Goal: Task Accomplishment & Management: Manage account settings

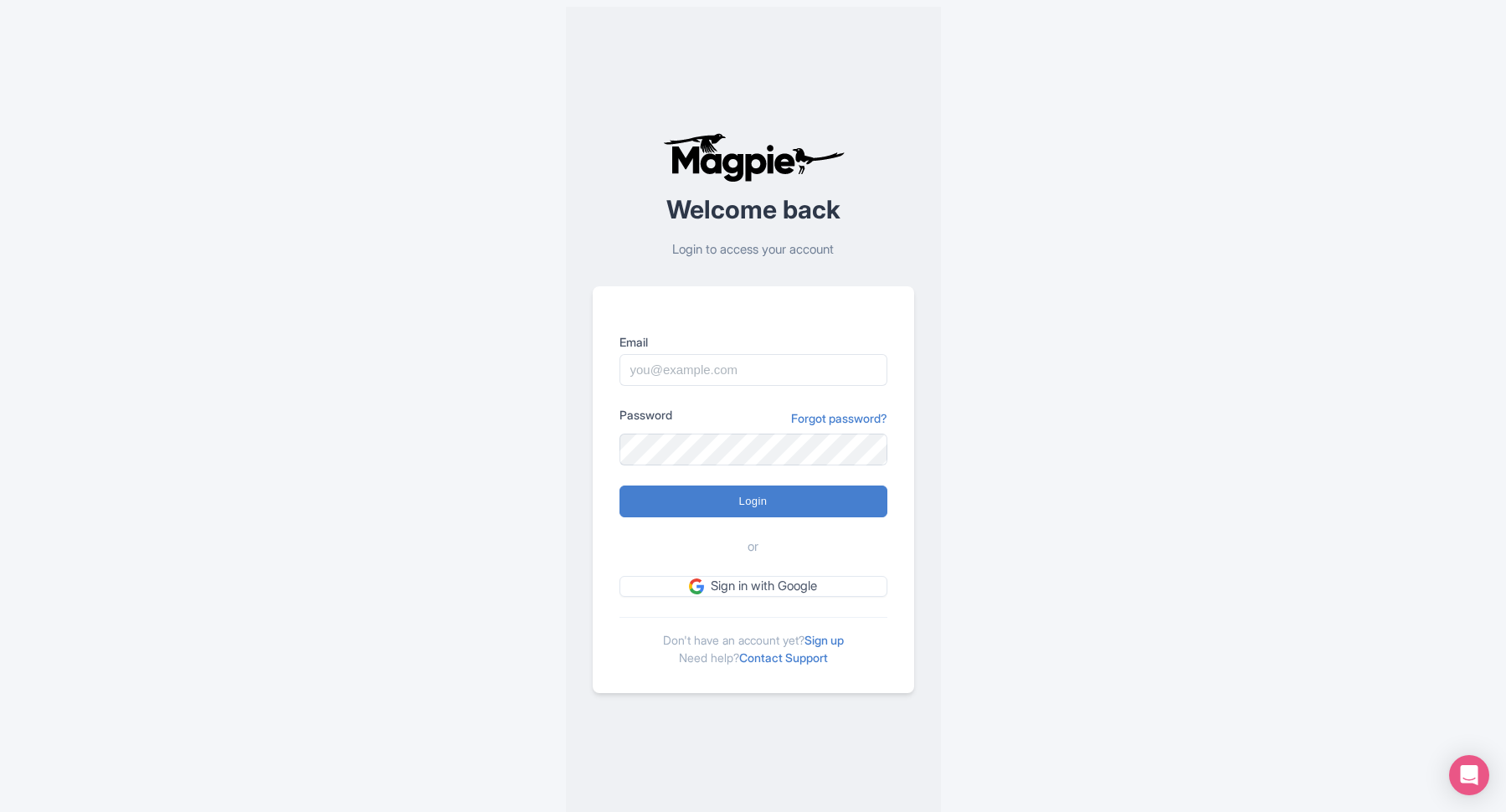
click at [721, 389] on form "Email Password Forgot password? Login or Sign in with Google" at bounding box center [754, 465] width 268 height 264
click at [719, 381] on input "Email" at bounding box center [754, 370] width 268 height 32
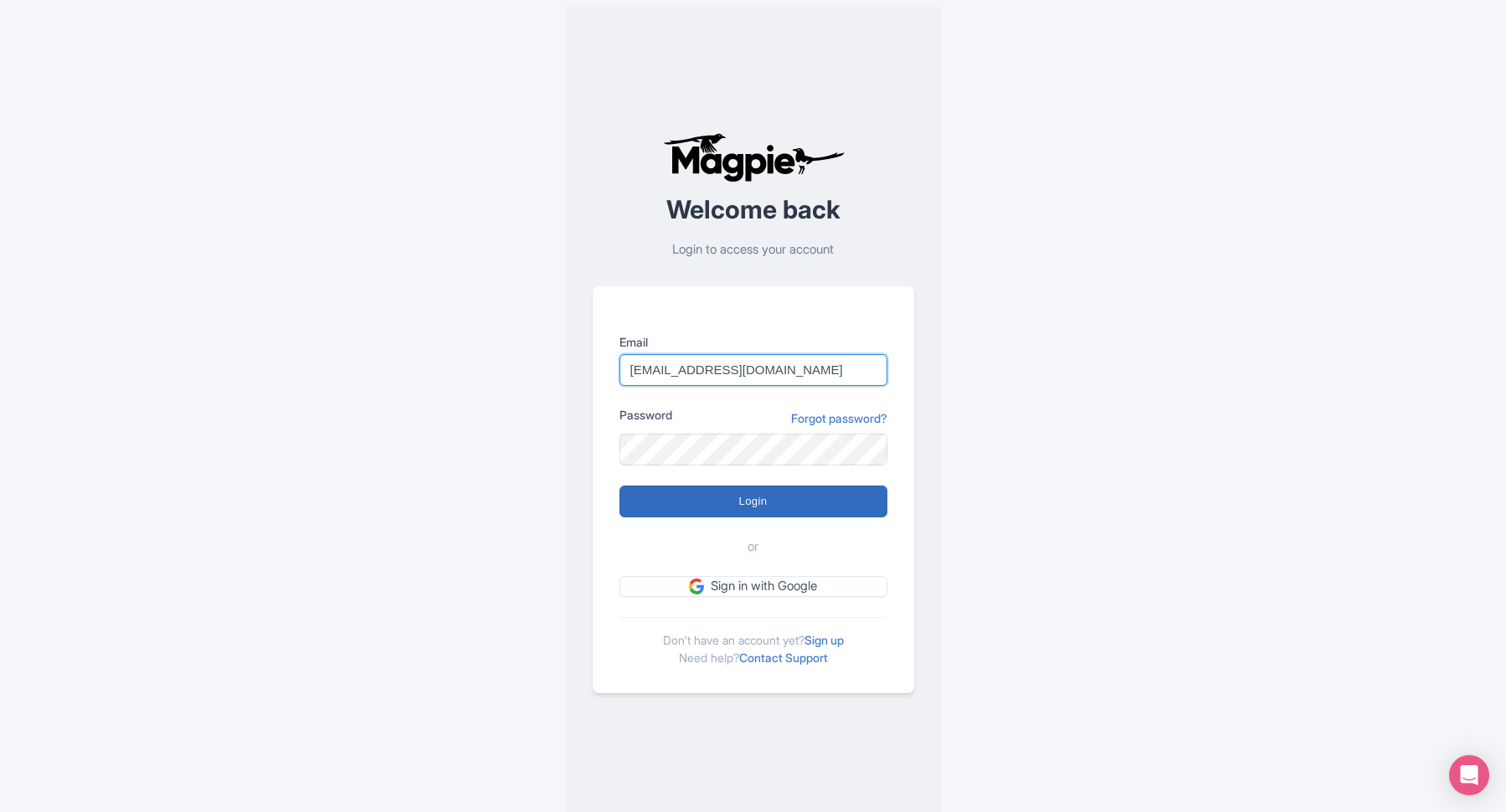
type input "[EMAIL_ADDRESS][DOMAIN_NAME]"
click at [769, 505] on input "Login" at bounding box center [754, 502] width 268 height 32
type input "Logging in..."
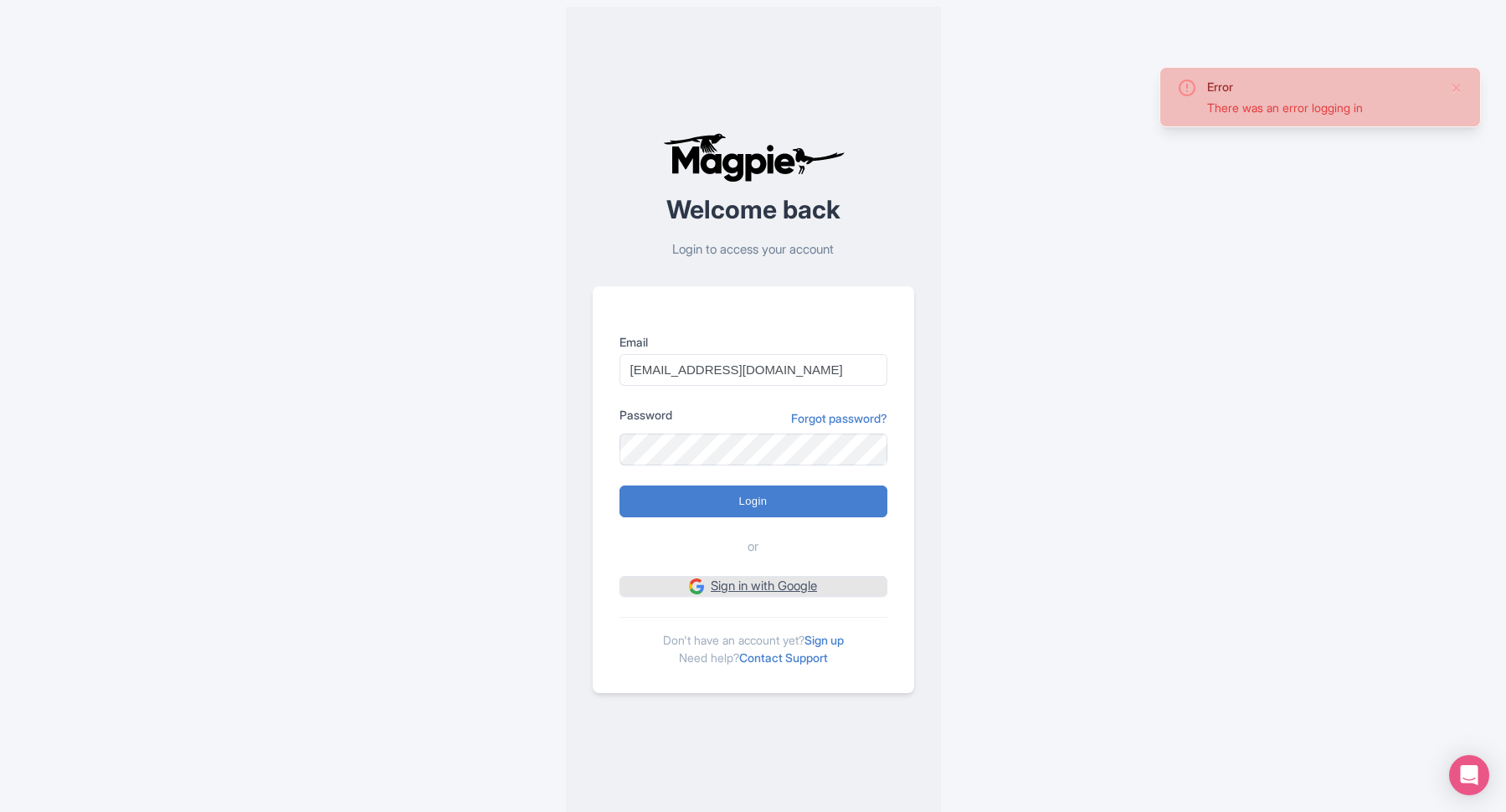
click at [792, 589] on link "Sign in with Google" at bounding box center [754, 587] width 268 height 21
click at [725, 356] on input "info@undergrounddonuttour.com" at bounding box center [754, 370] width 268 height 32
click at [737, 364] on input "info@undergrounddonuttour.com" at bounding box center [754, 369] width 268 height 32
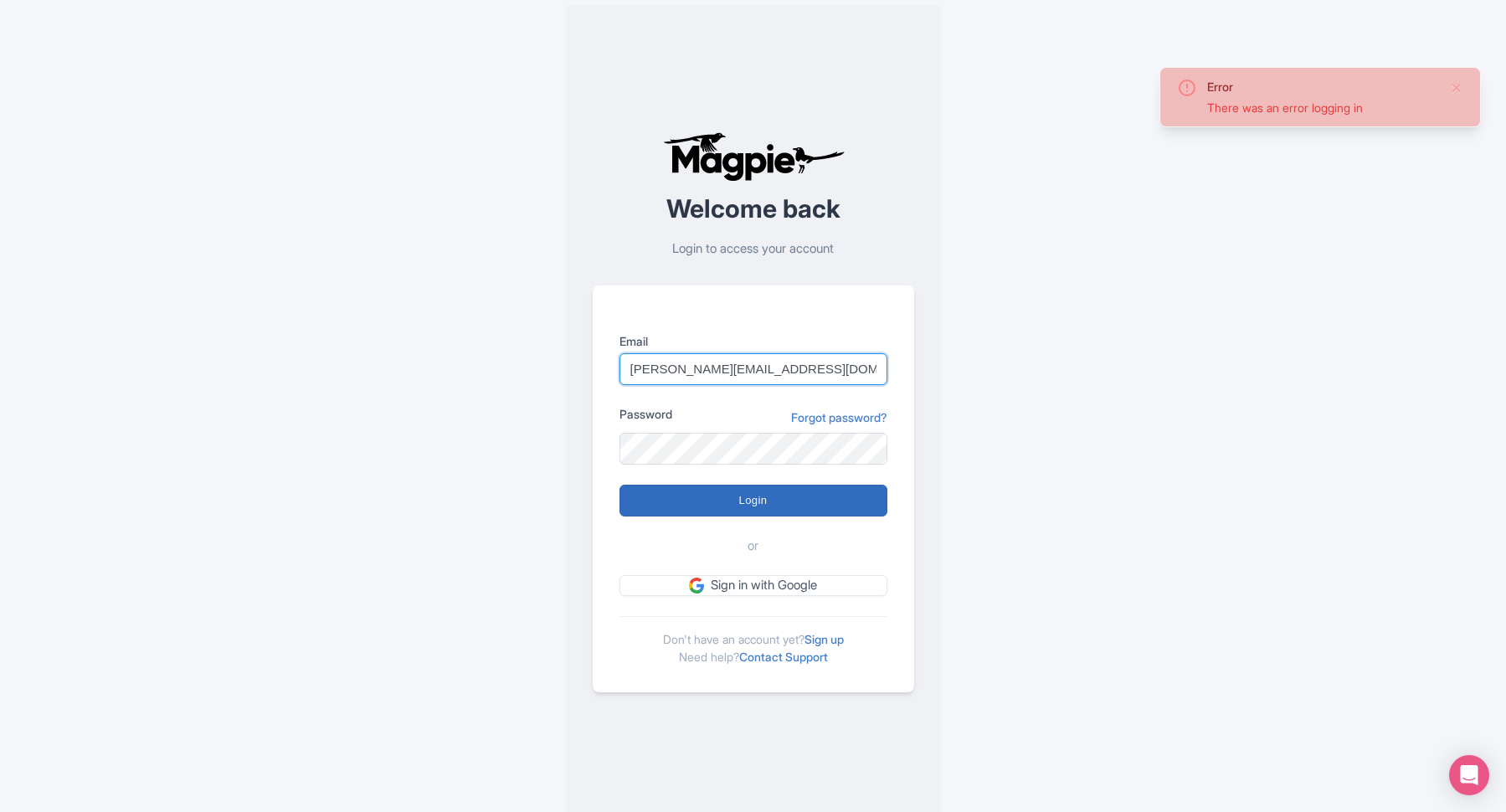
type input "jeff@jeffwoelker.com"
click at [755, 502] on input "Login" at bounding box center [754, 501] width 268 height 32
type input "Logging in..."
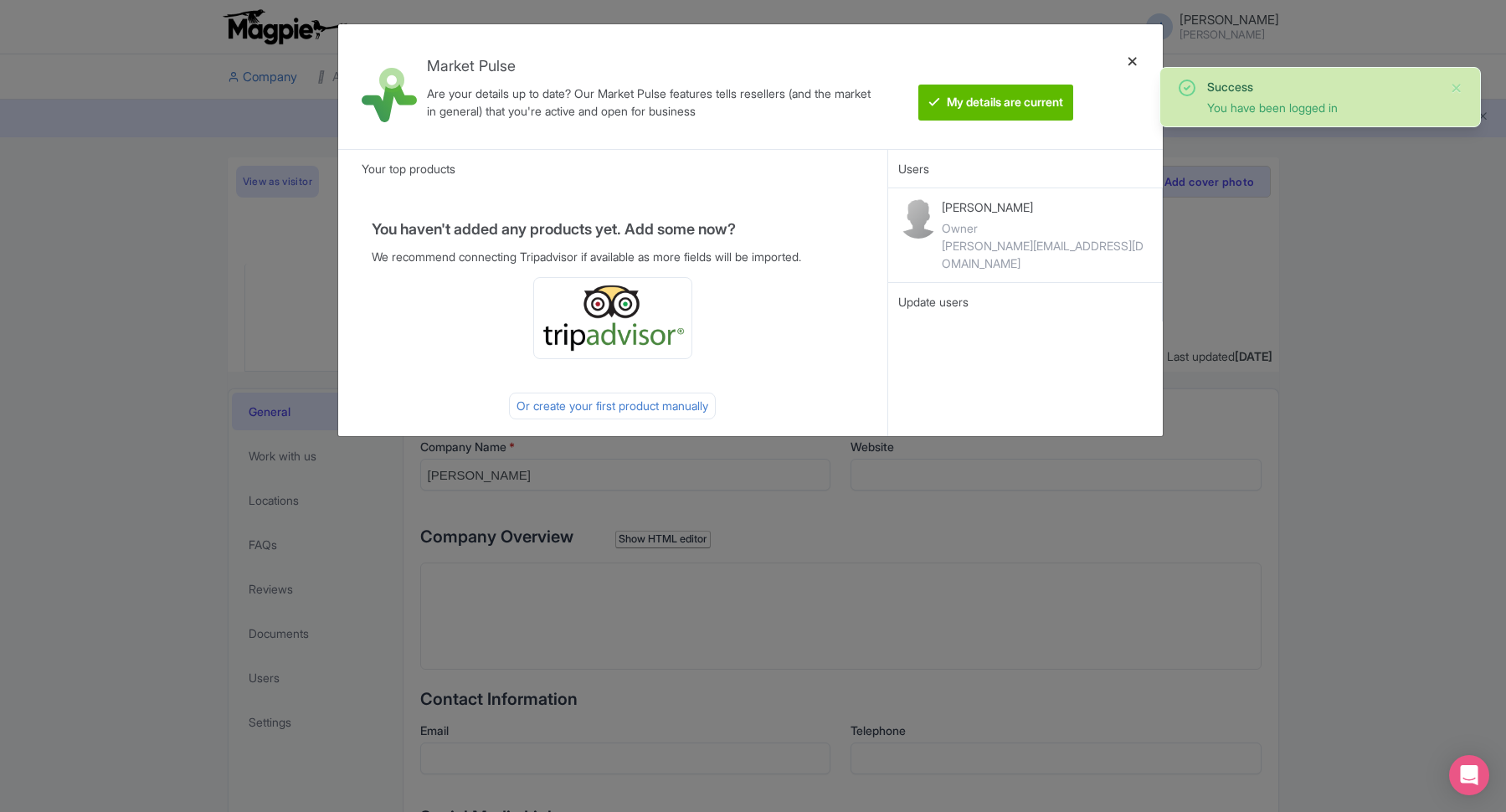
click at [1138, 57] on div at bounding box center [1132, 86] width 40 height 98
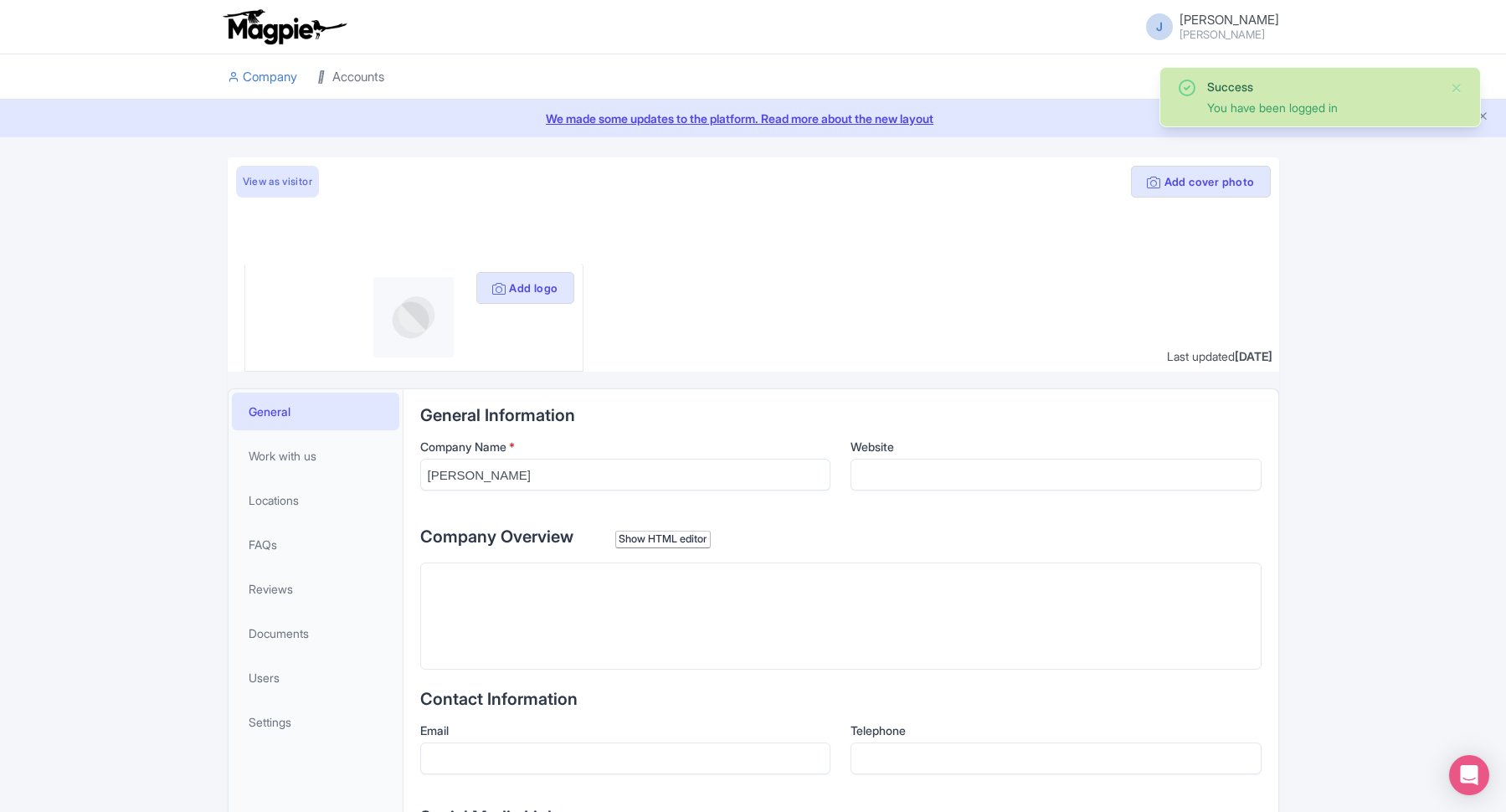
click at [370, 78] on link "Accounts" at bounding box center [350, 77] width 67 height 46
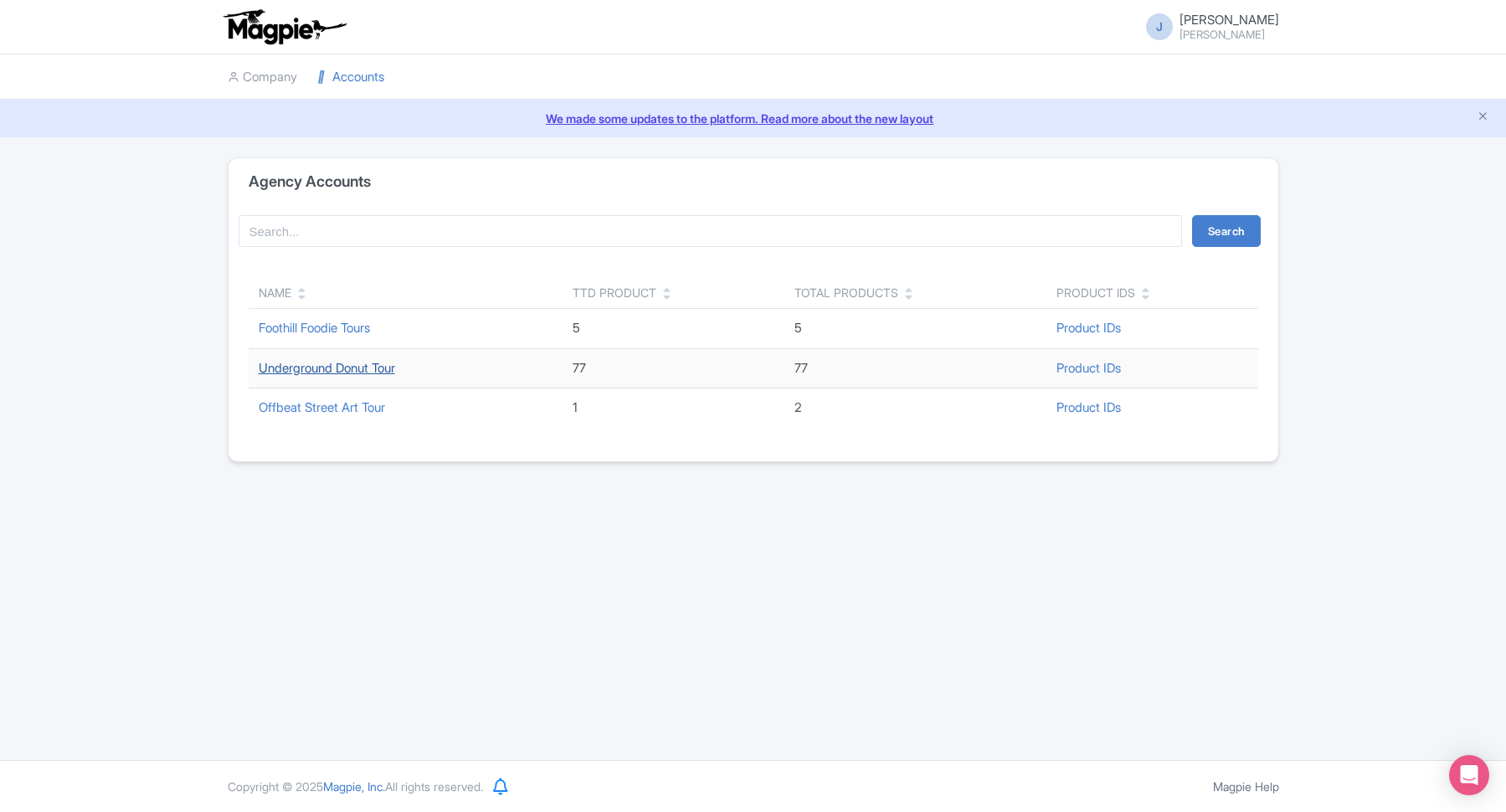
click at [340, 367] on link "Underground Donut Tour" at bounding box center [327, 368] width 137 height 16
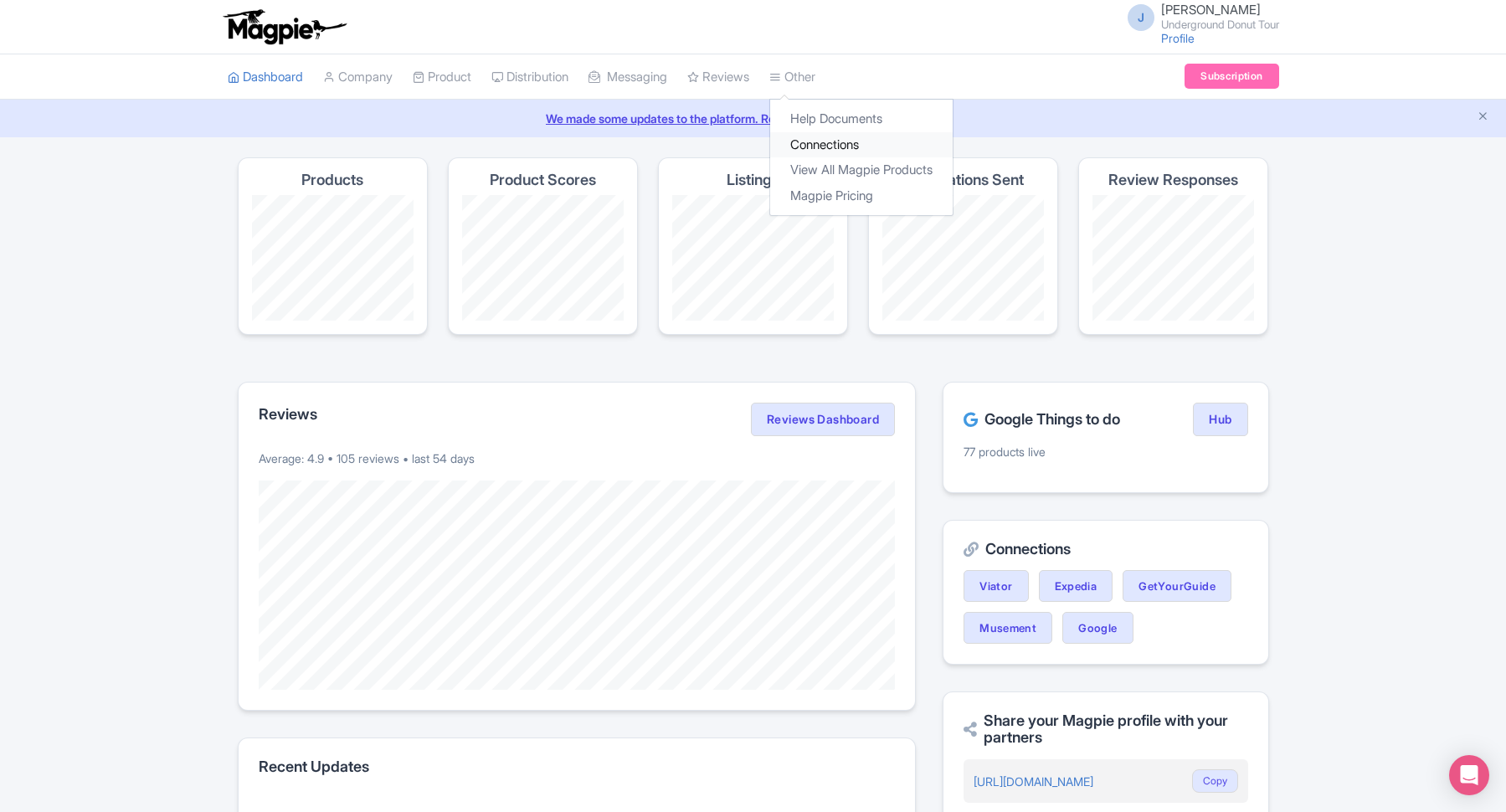
click at [868, 146] on link "Connections" at bounding box center [862, 145] width 182 height 26
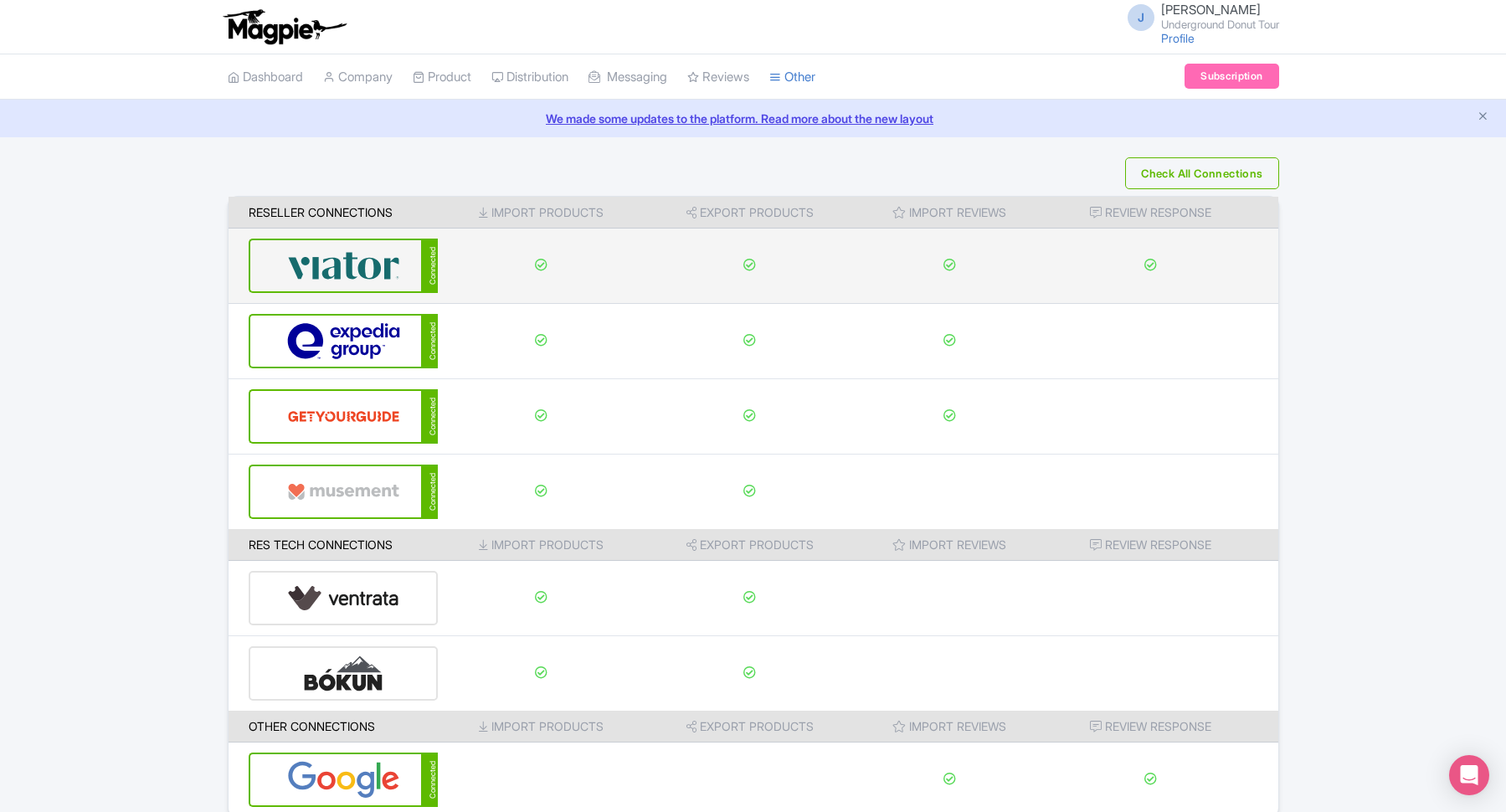
click at [379, 257] on img at bounding box center [344, 266] width 114 height 51
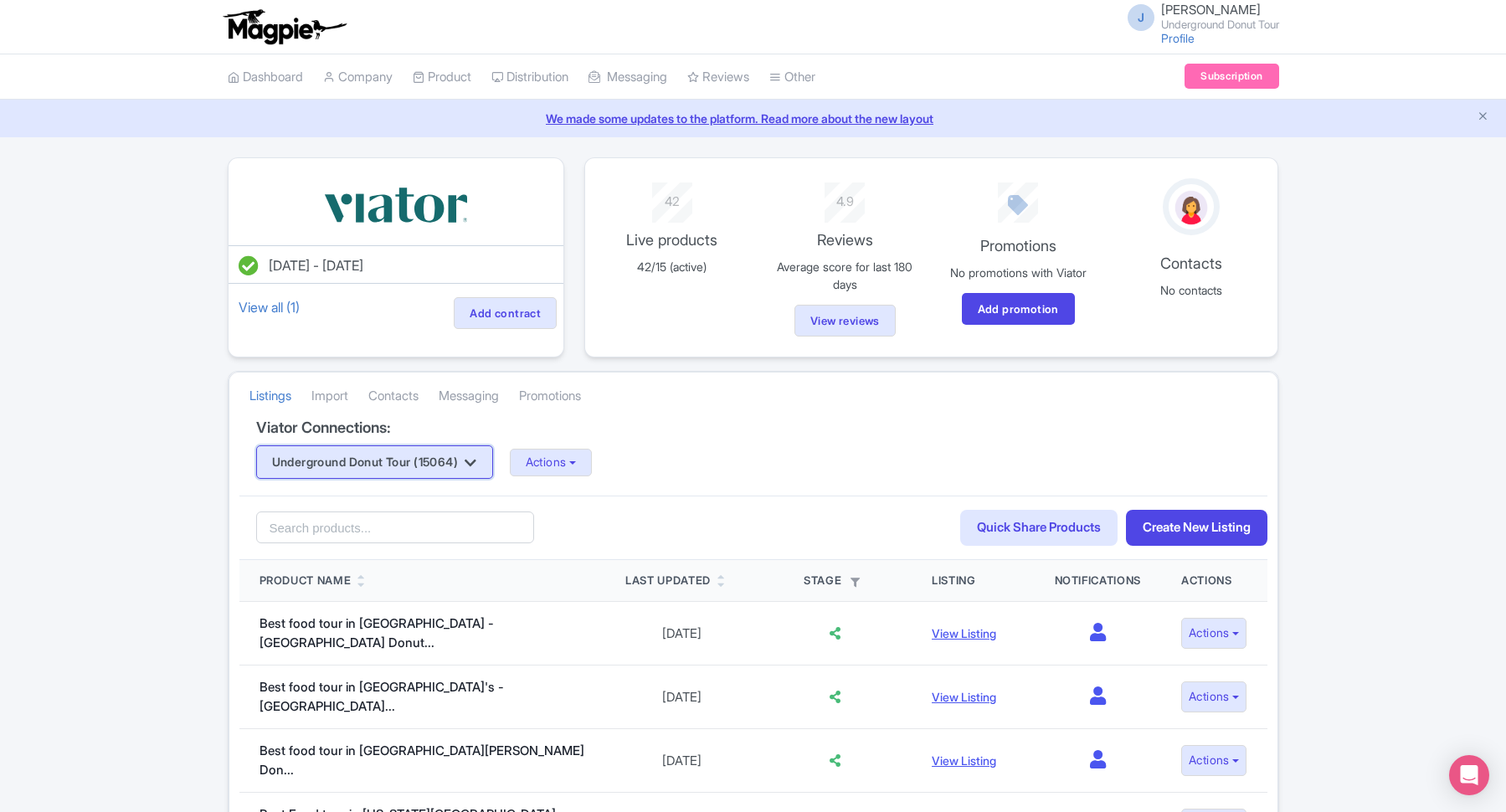
click at [476, 460] on icon "button" at bounding box center [471, 463] width 12 height 14
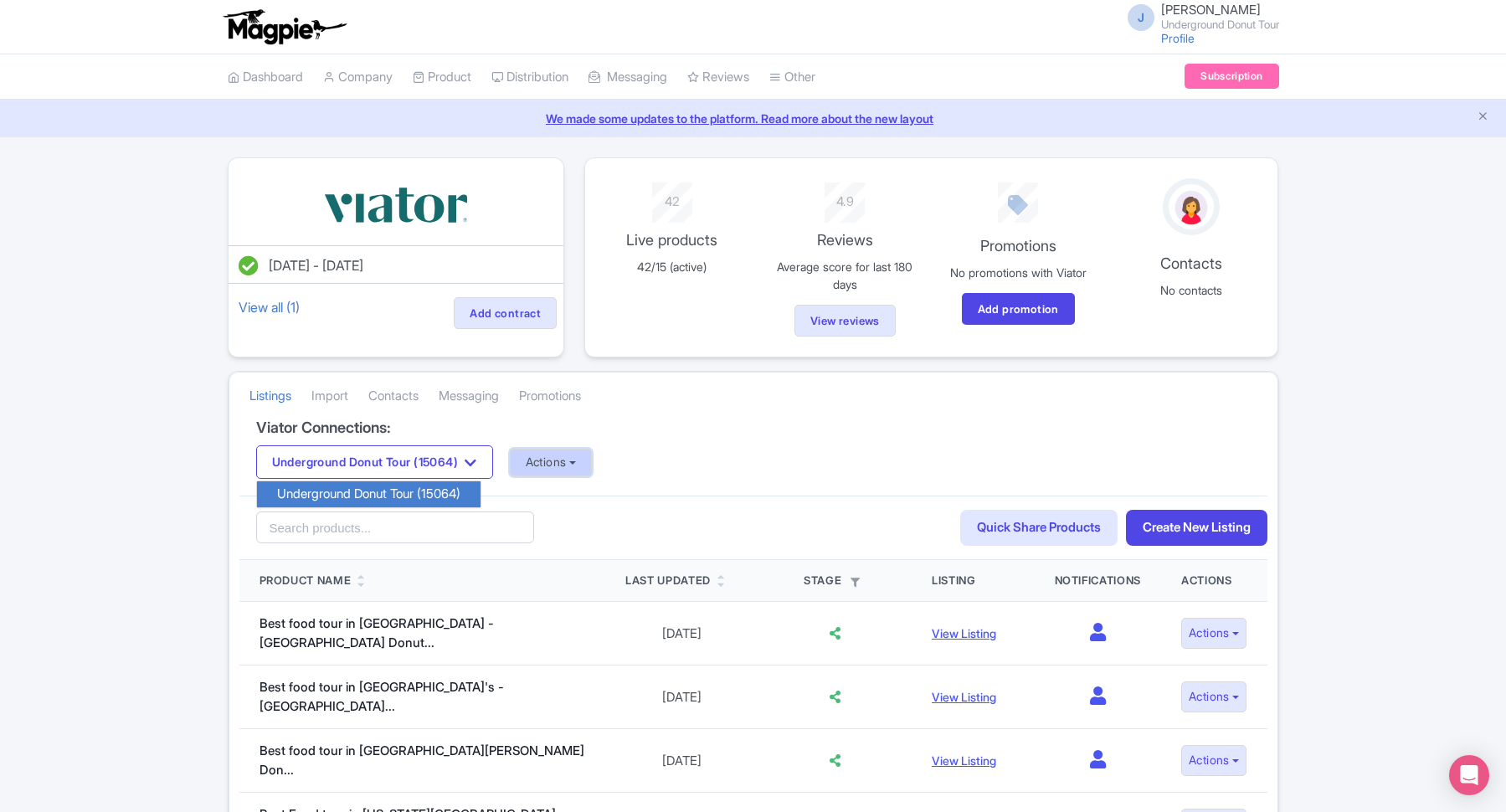
click at [588, 461] on button "Actions" at bounding box center [551, 463] width 82 height 27
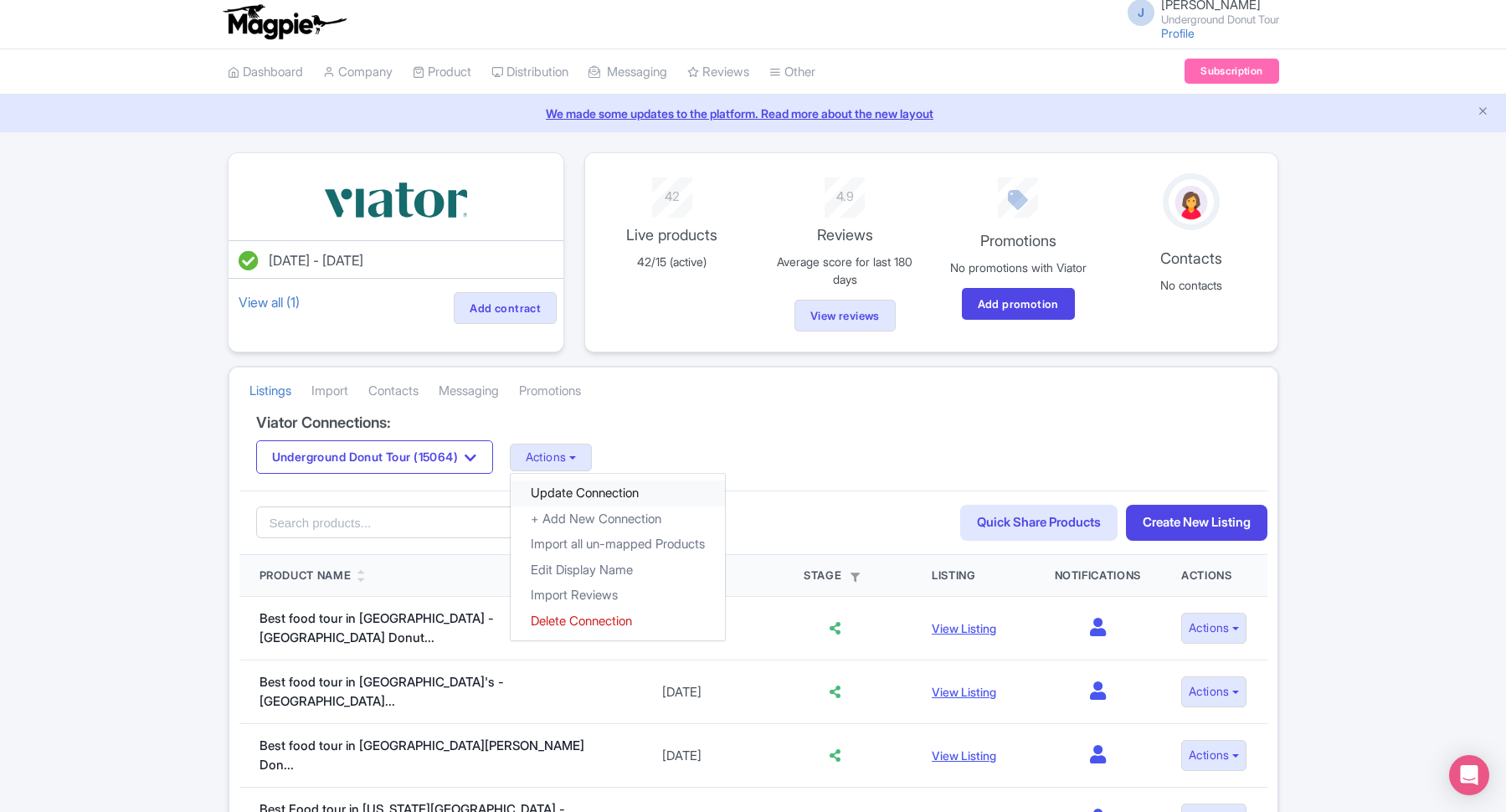
click at [614, 496] on link "Update Connection" at bounding box center [617, 493] width 214 height 26
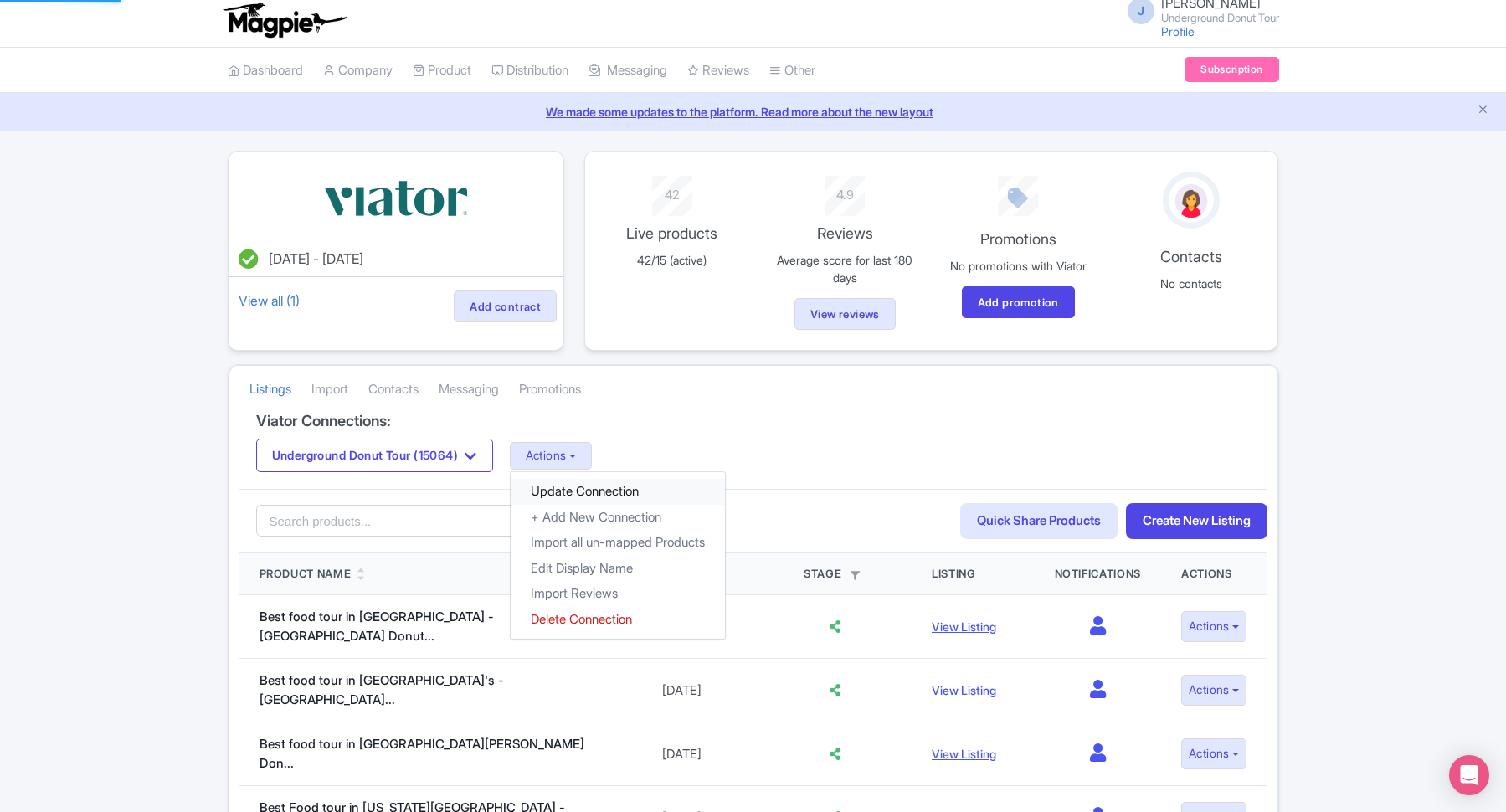
scroll to position [9, 0]
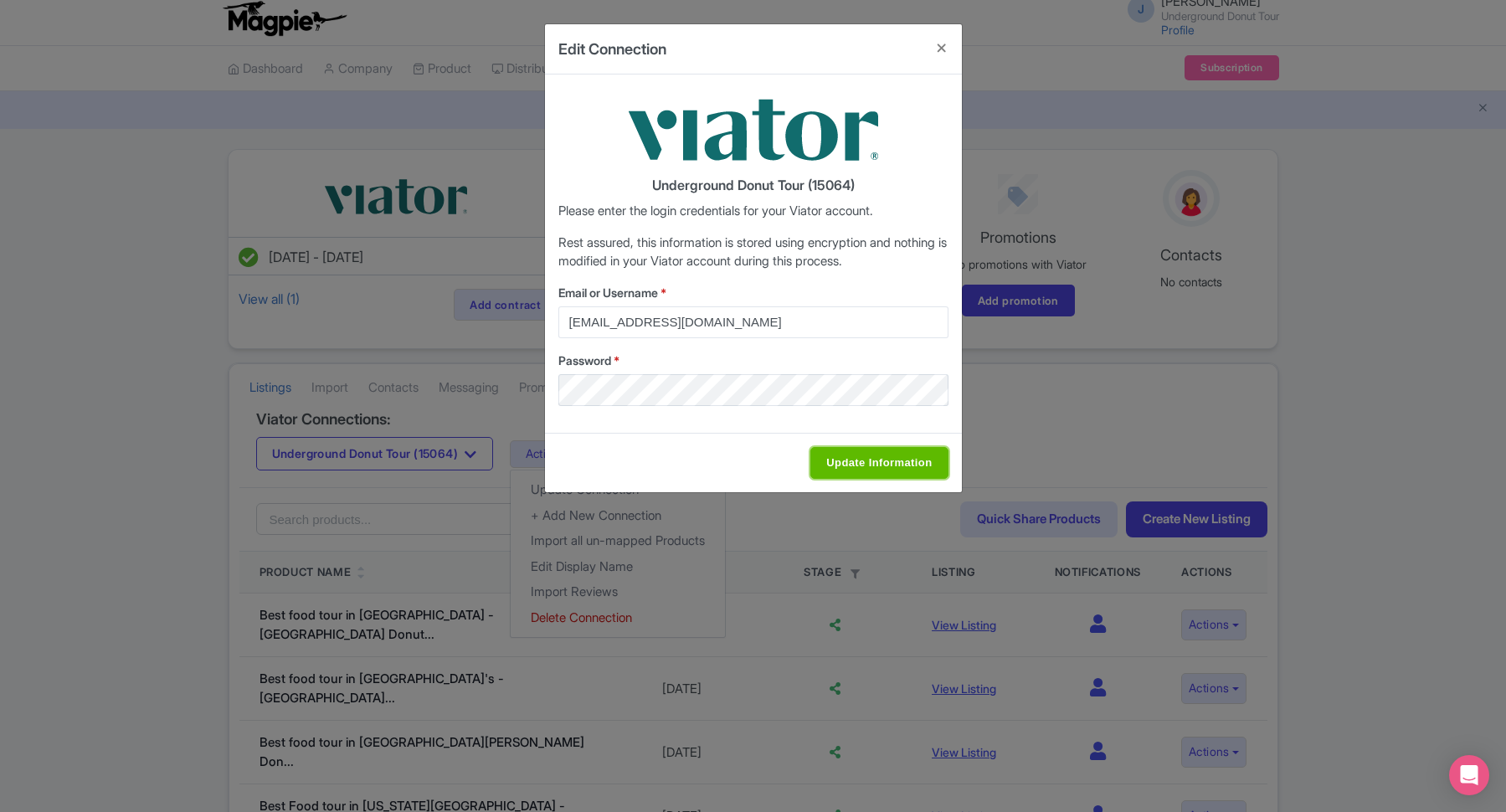
click at [881, 463] on input "Update Information" at bounding box center [879, 463] width 138 height 32
type input "Saving..."
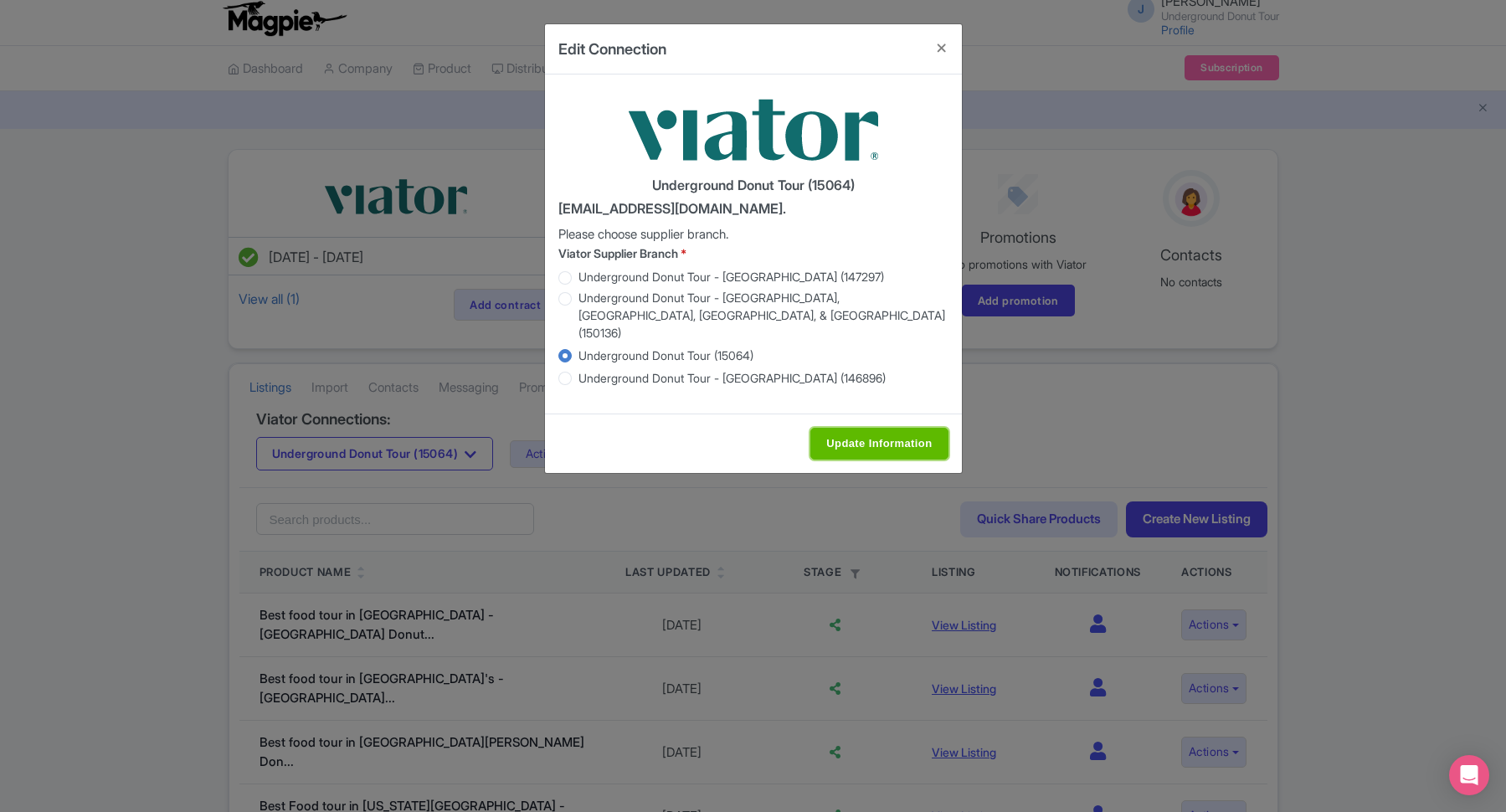
click at [883, 435] on input "Update Information" at bounding box center [879, 443] width 138 height 32
type input "Saving..."
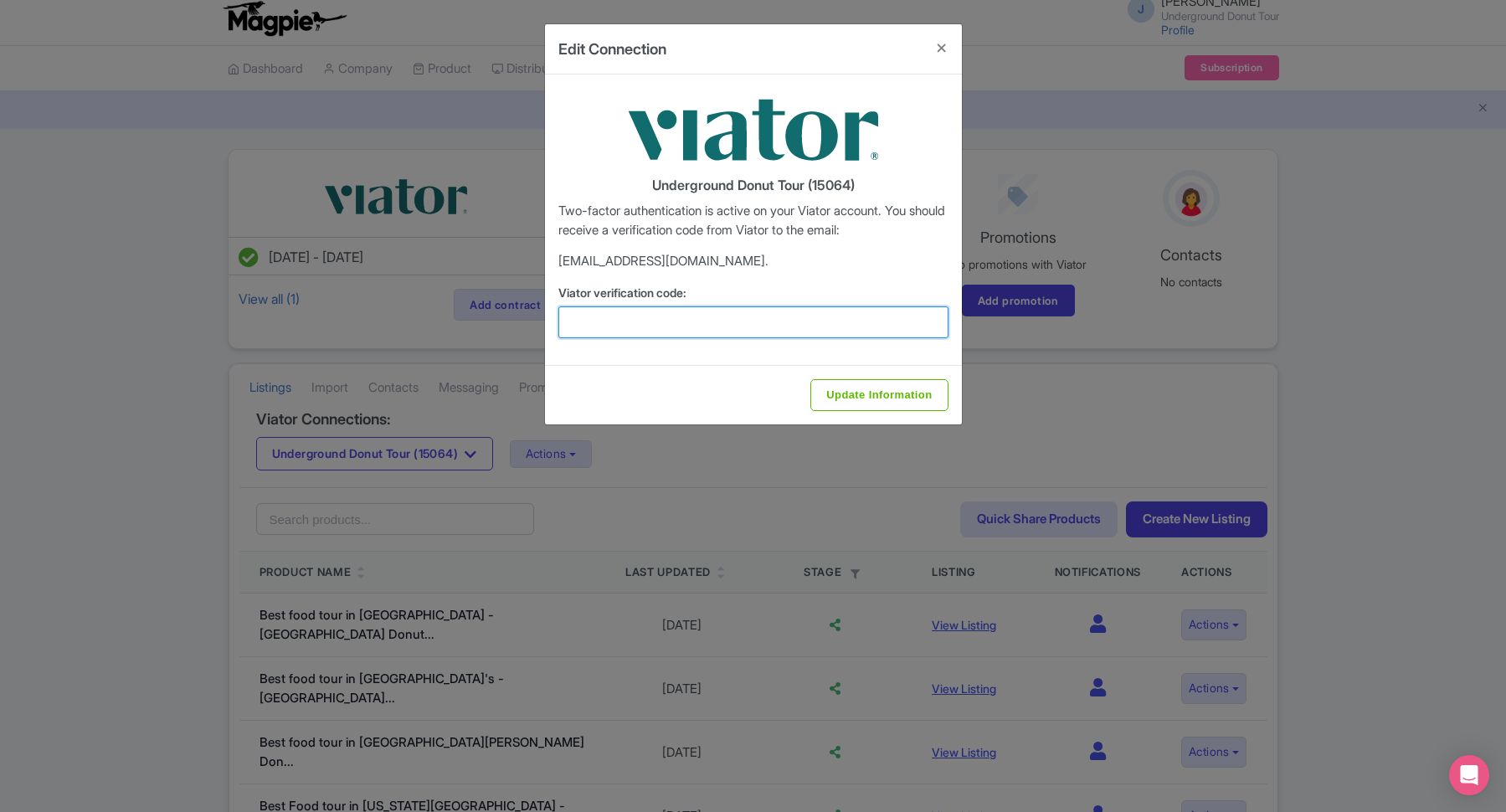
click at [670, 321] on input "Viator verification code:" at bounding box center [754, 322] width 390 height 32
click at [728, 327] on input "Viator verification code:" at bounding box center [754, 322] width 390 height 32
paste input "242590"
type input "242590"
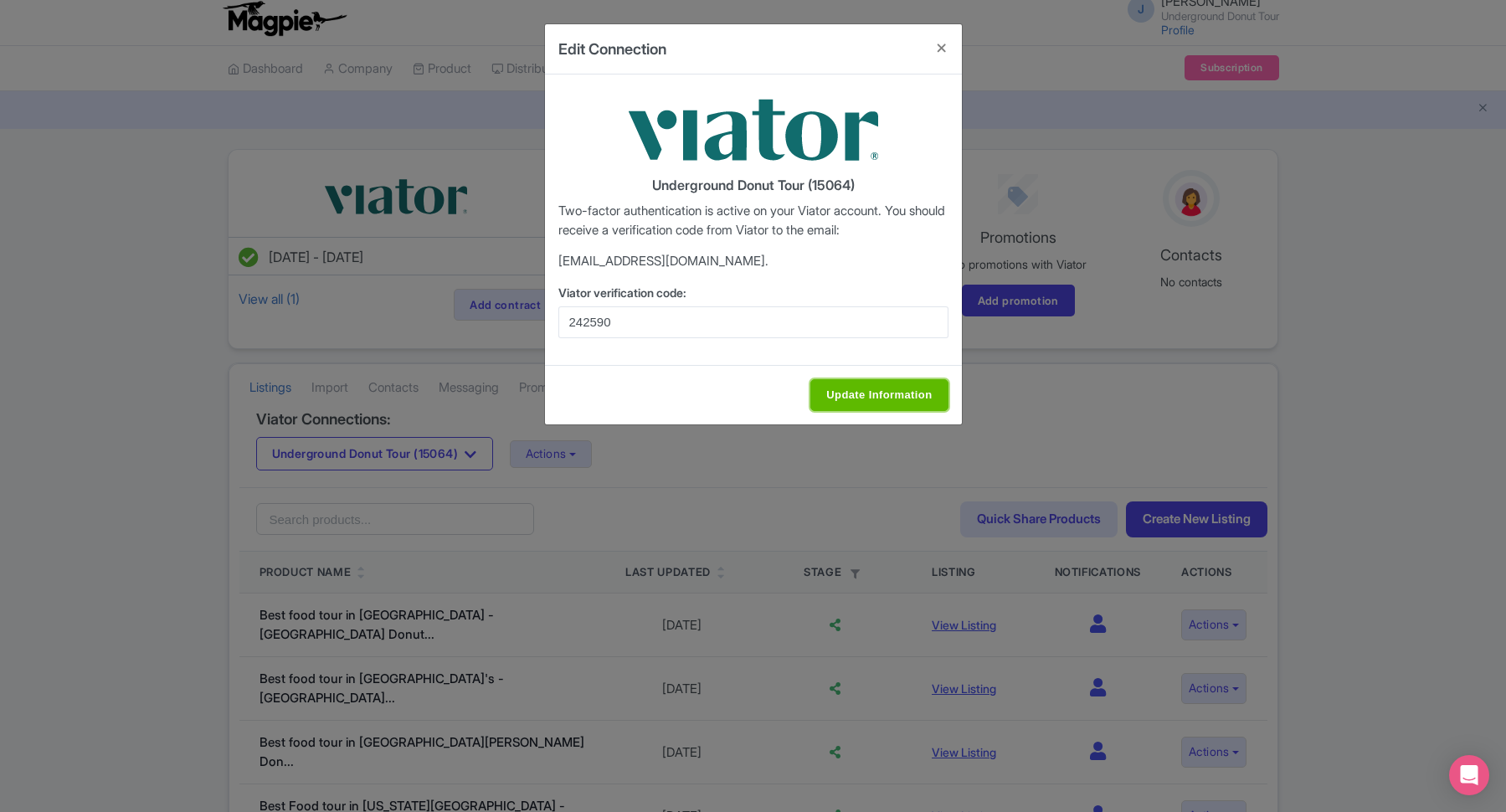
click at [864, 389] on input "Update Information" at bounding box center [879, 395] width 138 height 32
type input "Update Information"
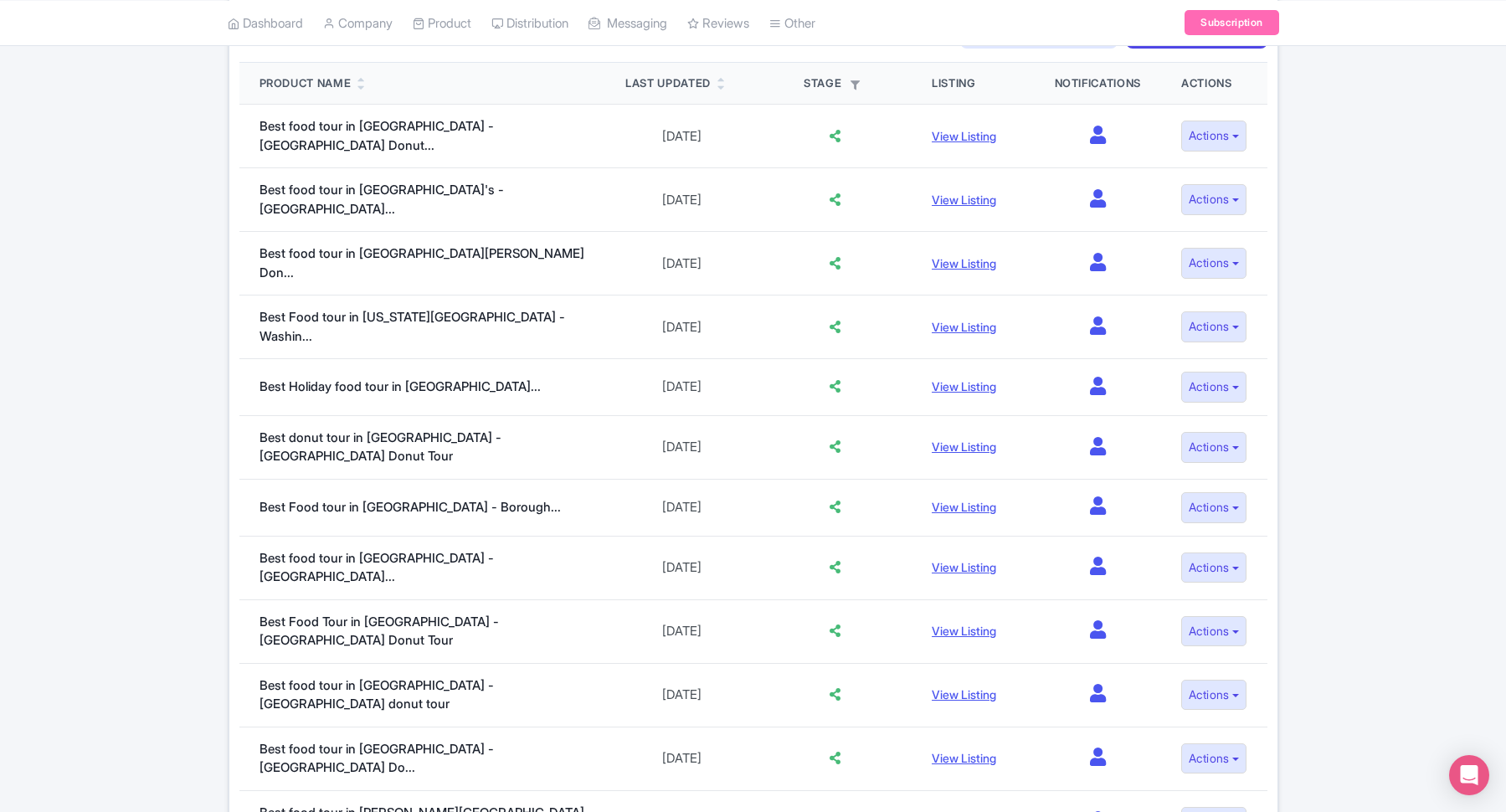
scroll to position [309, 0]
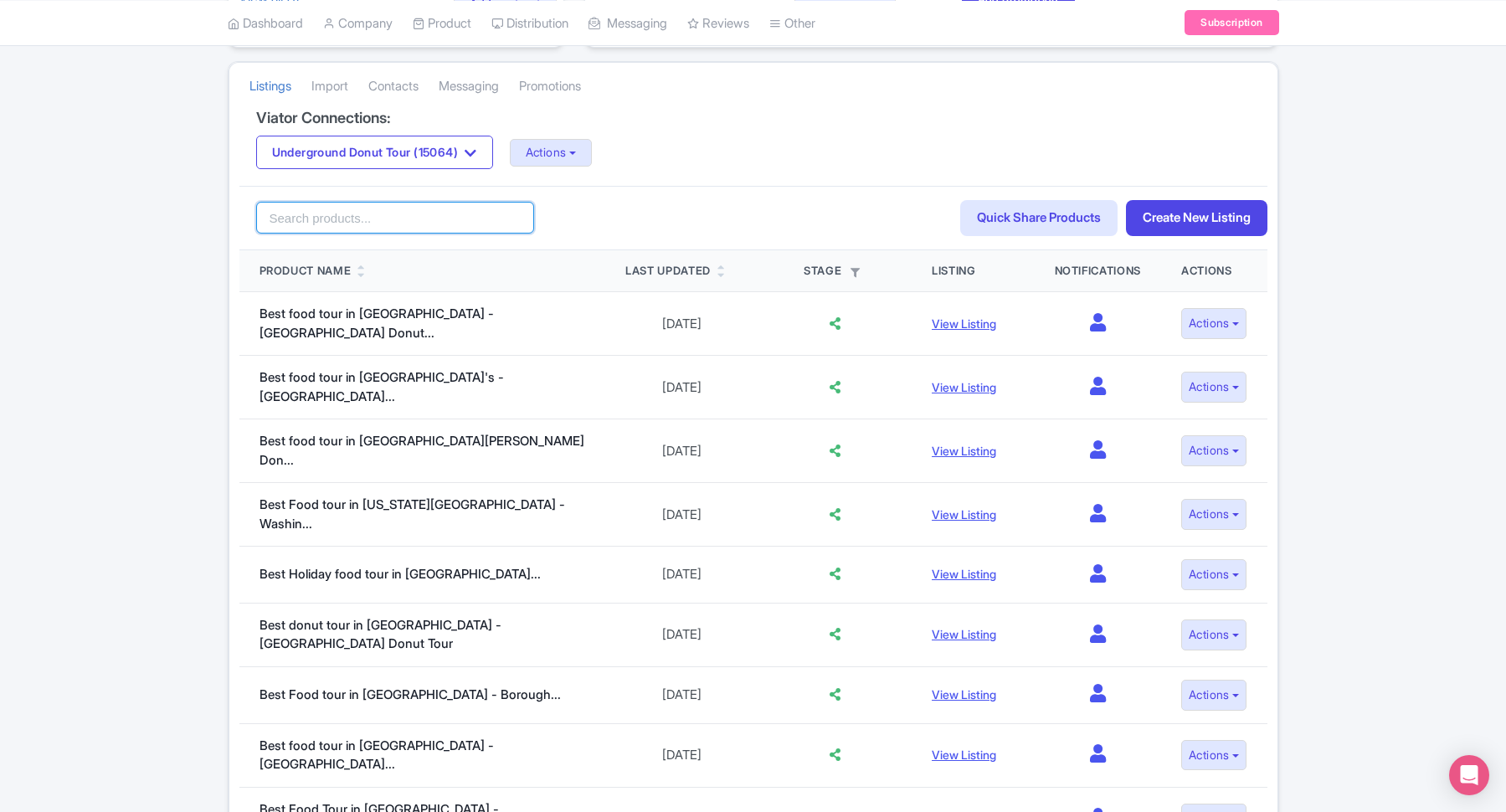
click at [328, 225] on input "search" at bounding box center [395, 217] width 278 height 32
type input "charl"
click button "Search" at bounding box center [0, 0] width 0 height 0
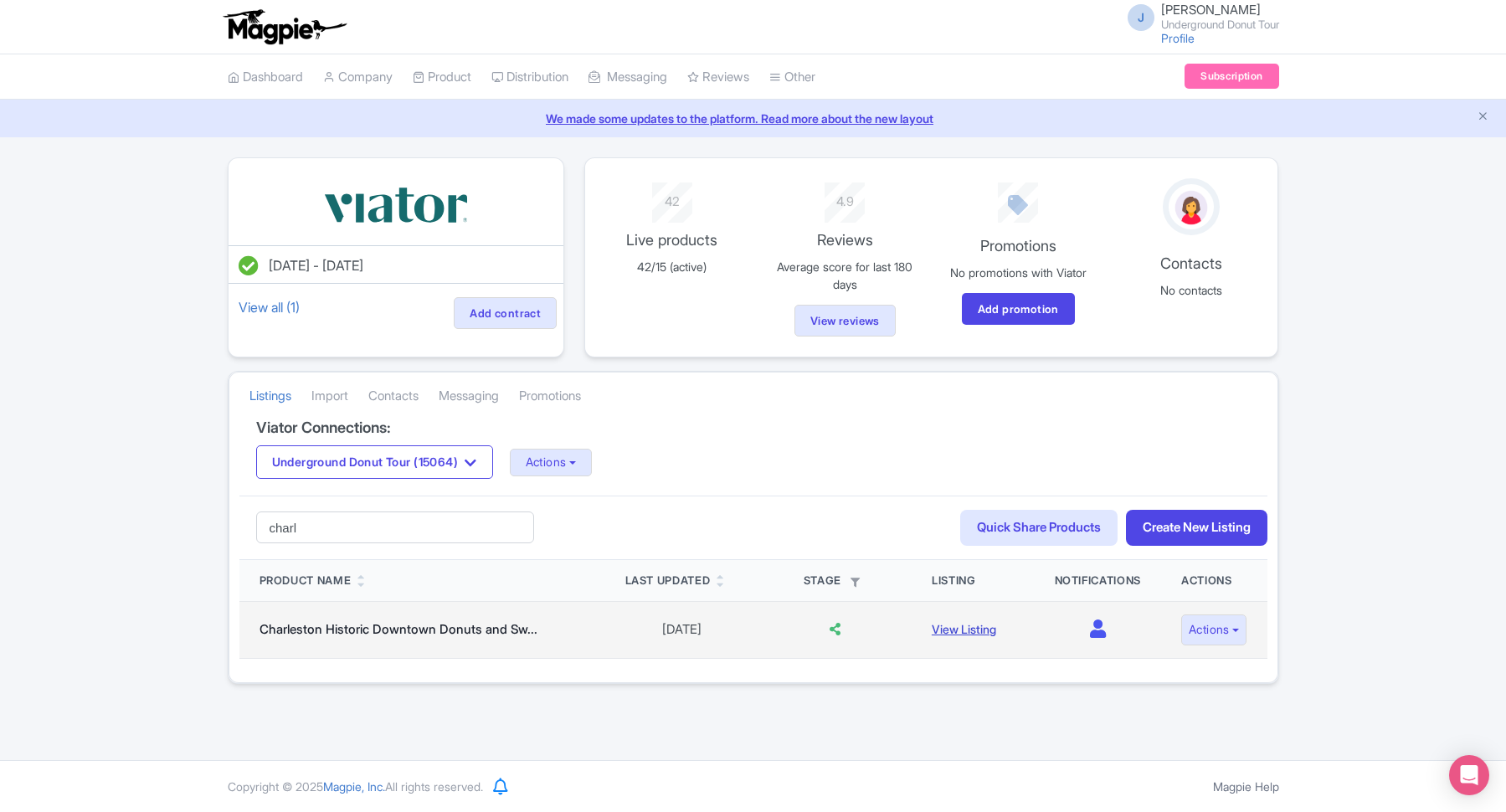
click at [976, 633] on link "View Listing" at bounding box center [964, 629] width 64 height 15
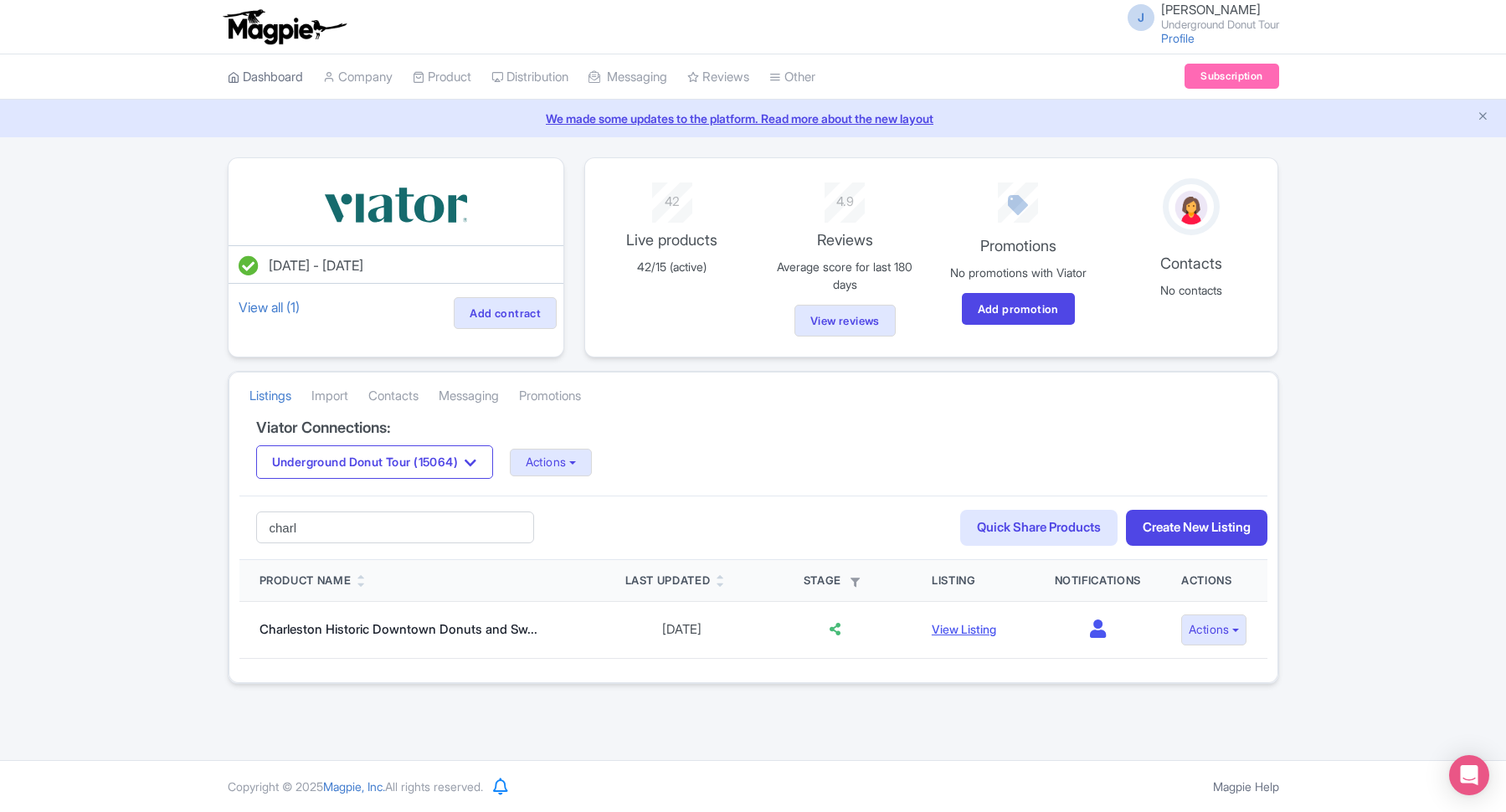
click at [291, 80] on link "Dashboard" at bounding box center [266, 77] width 76 height 46
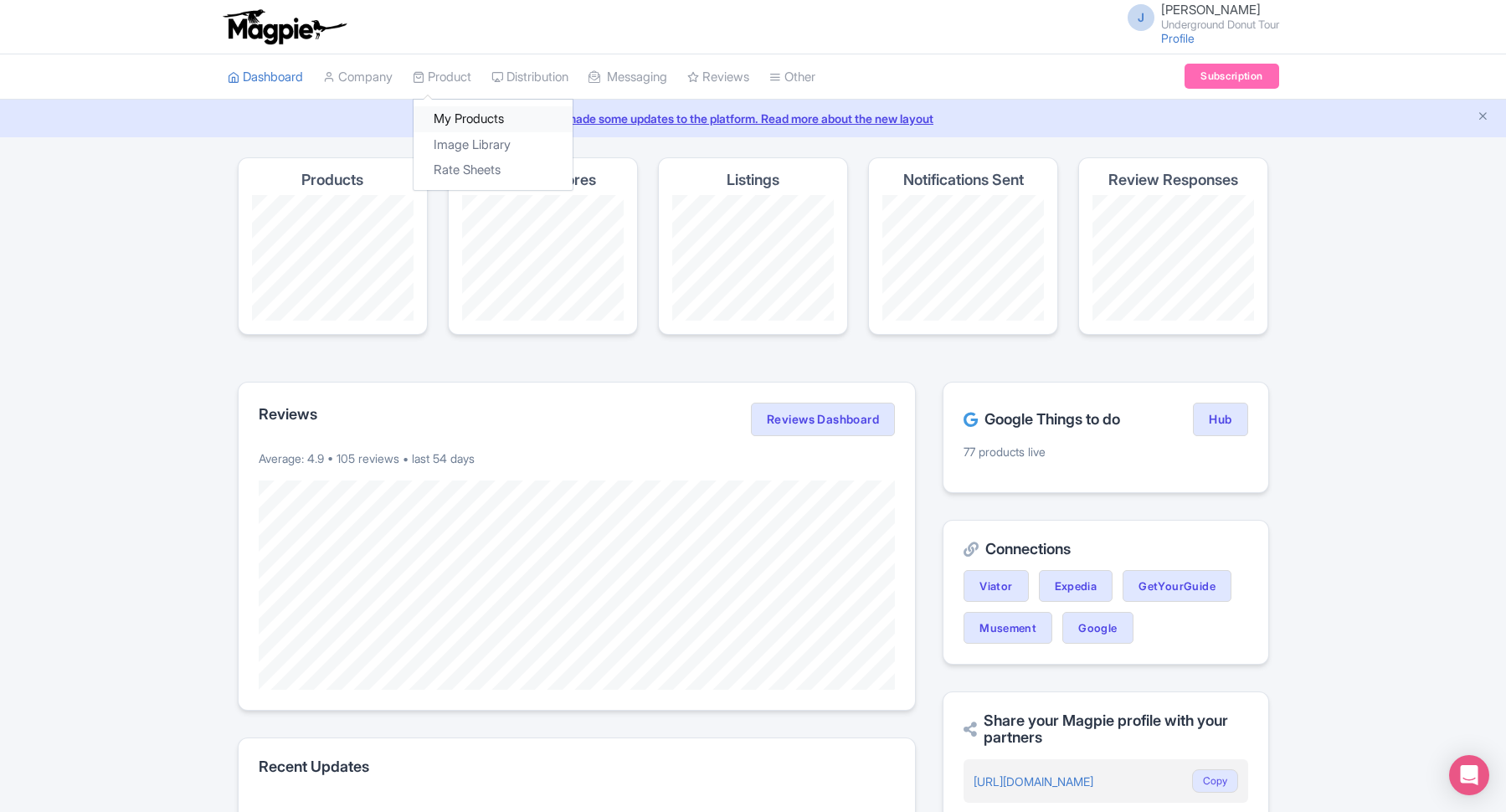
click at [467, 114] on link "My Products" at bounding box center [493, 119] width 159 height 26
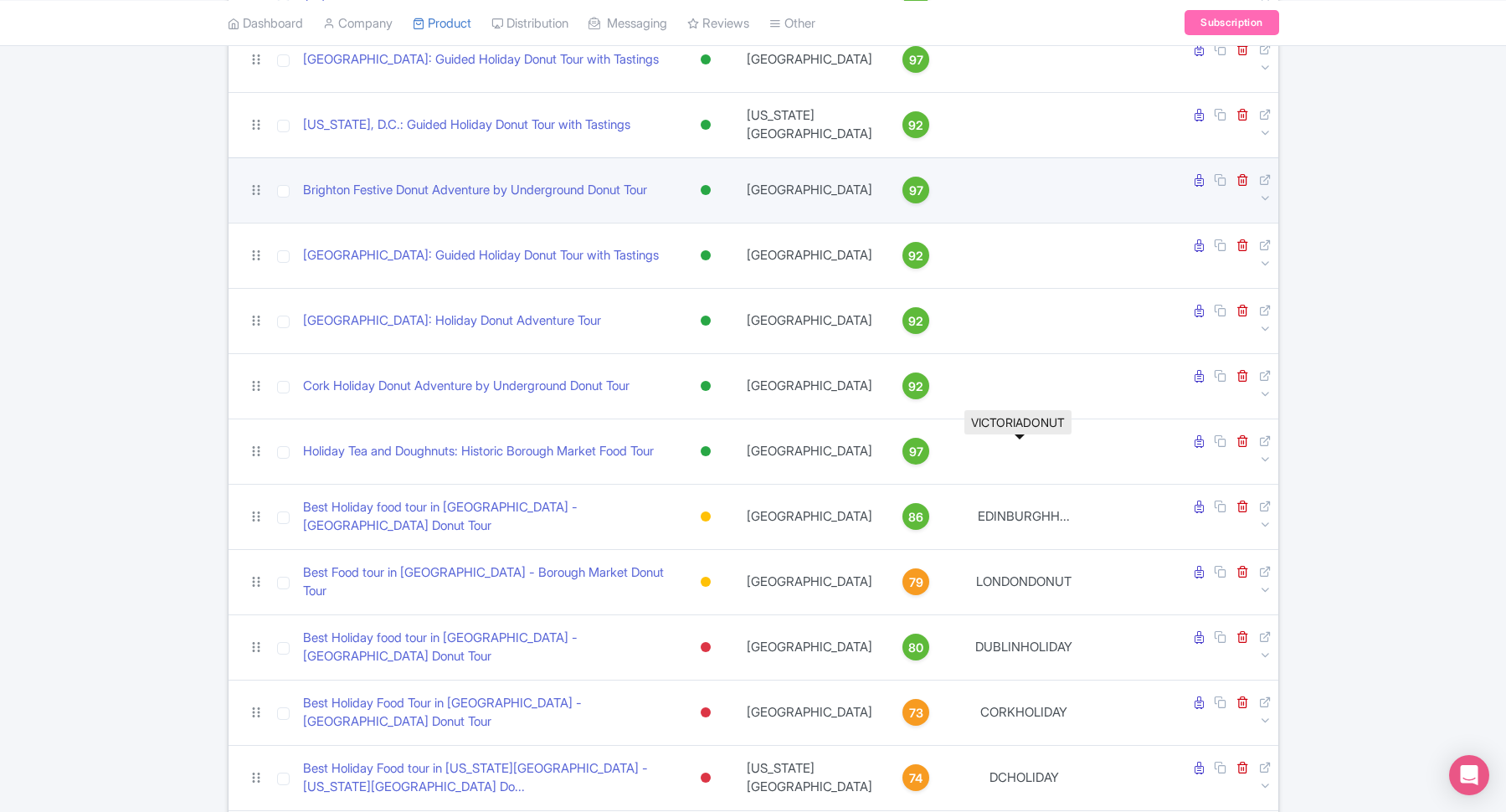
scroll to position [2525, 0]
